Goal: Transaction & Acquisition: Purchase product/service

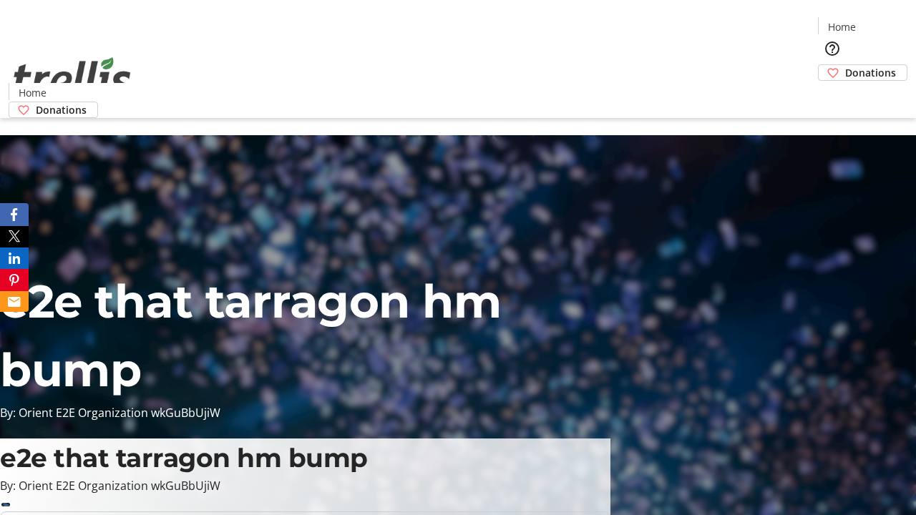
click at [845, 65] on span "Donations" at bounding box center [870, 72] width 51 height 15
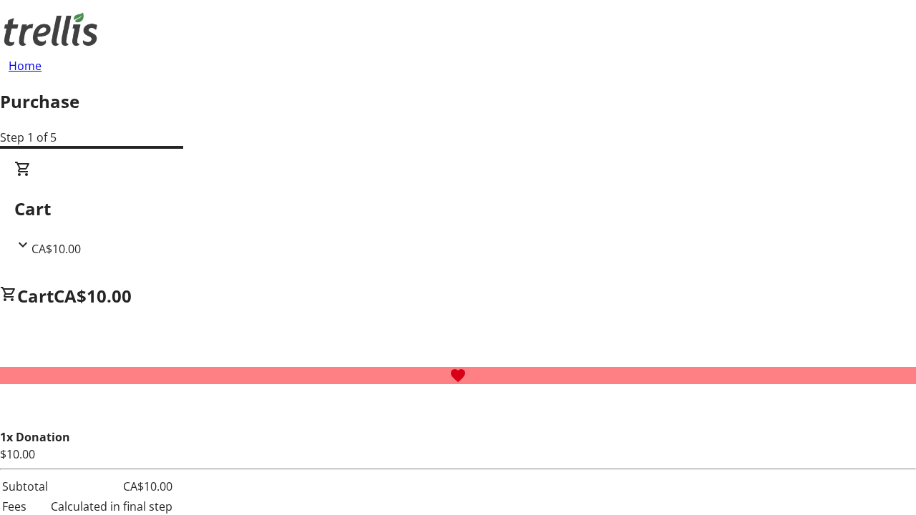
select select "CA"
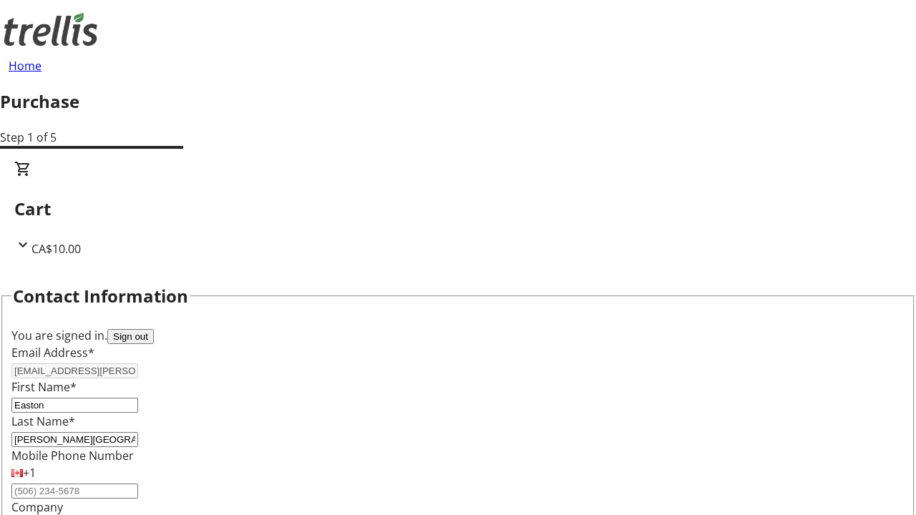
scroll to position [232, 0]
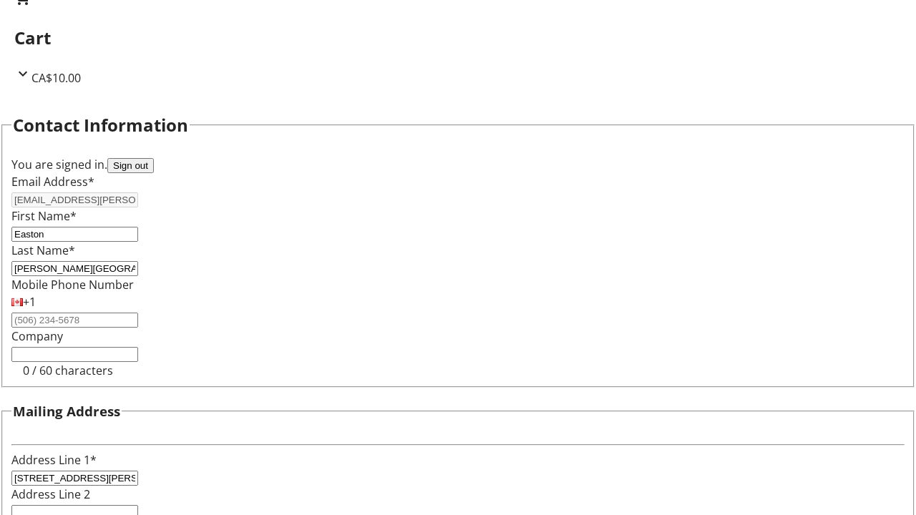
select select "BC"
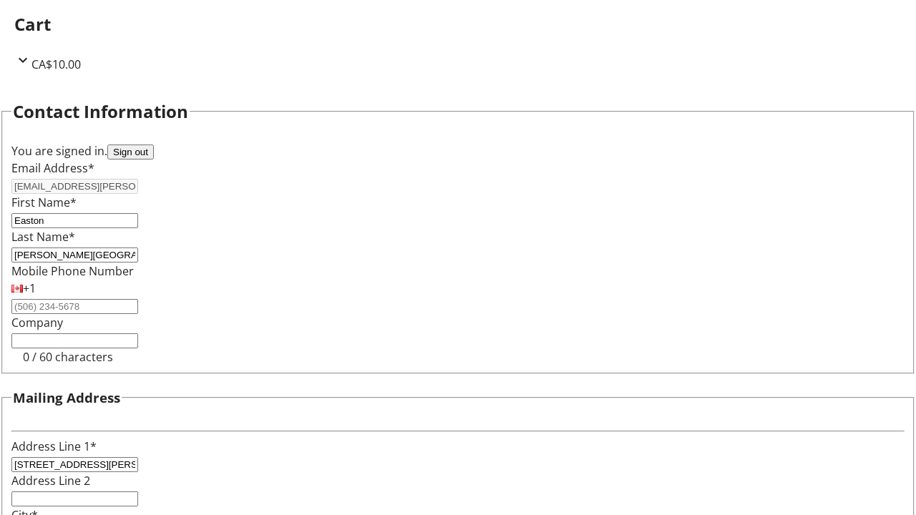
type input "Kelowna"
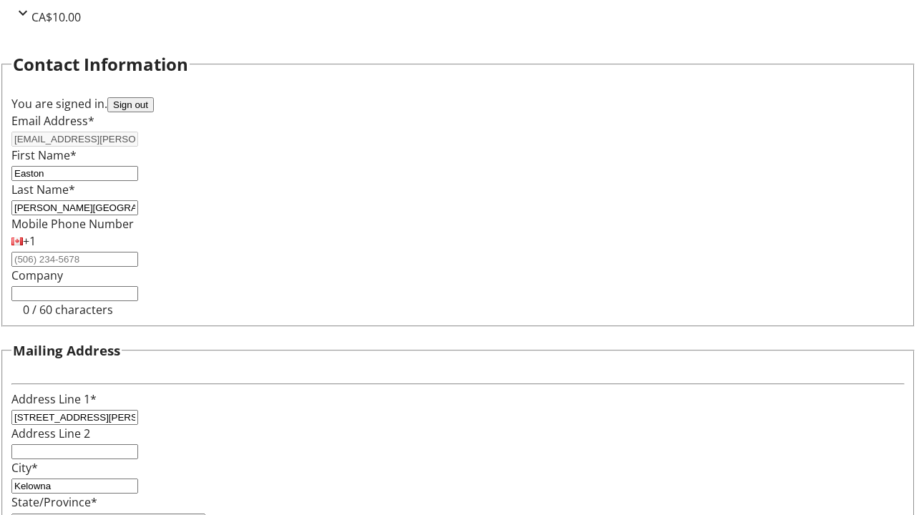
type input "V1Y 0C2"
